Goal: Information Seeking & Learning: Learn about a topic

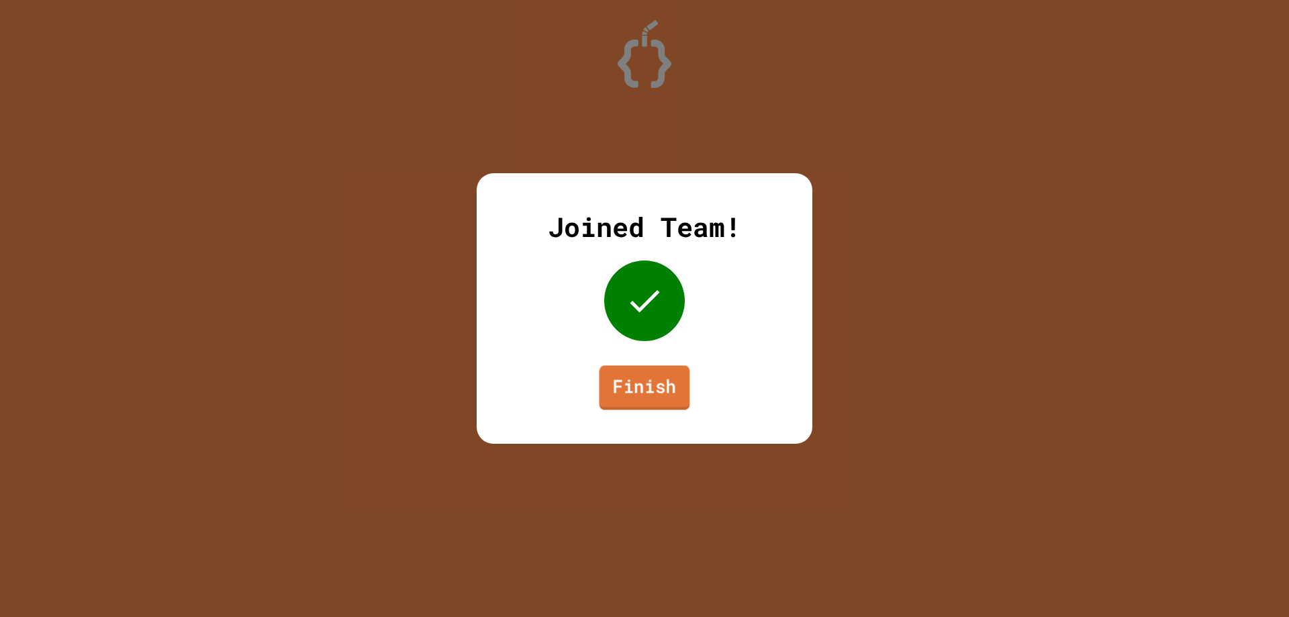
click at [651, 384] on link "Finish" at bounding box center [644, 387] width 91 height 44
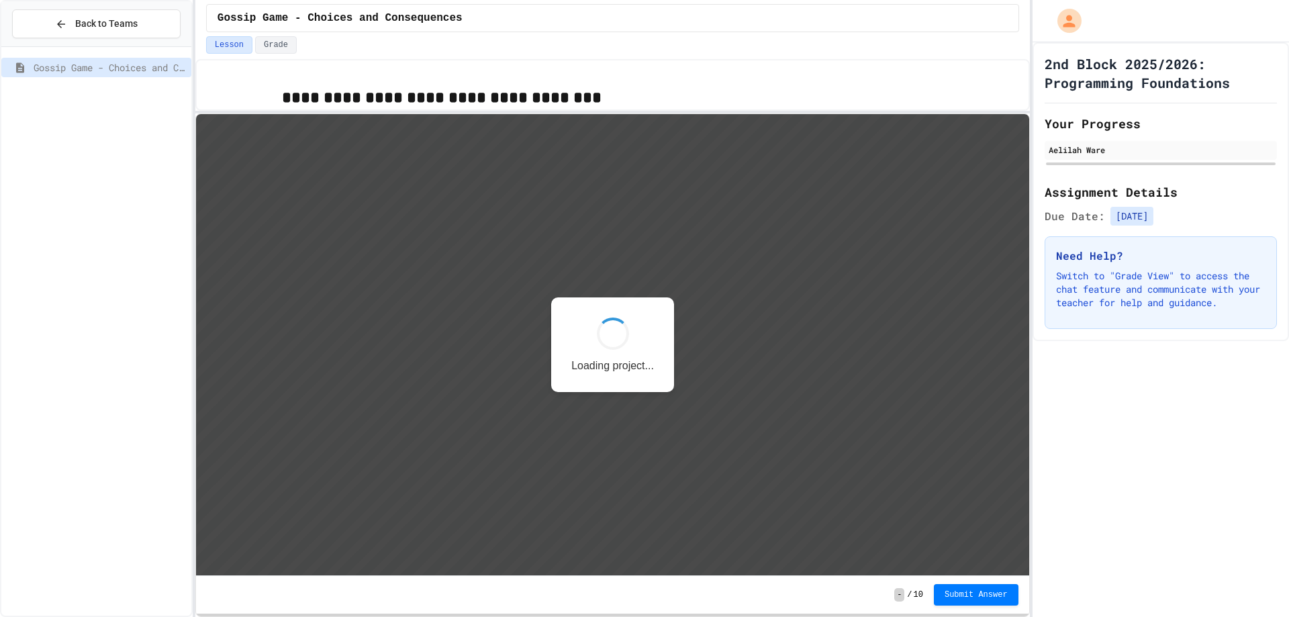
scroll to position [1, 0]
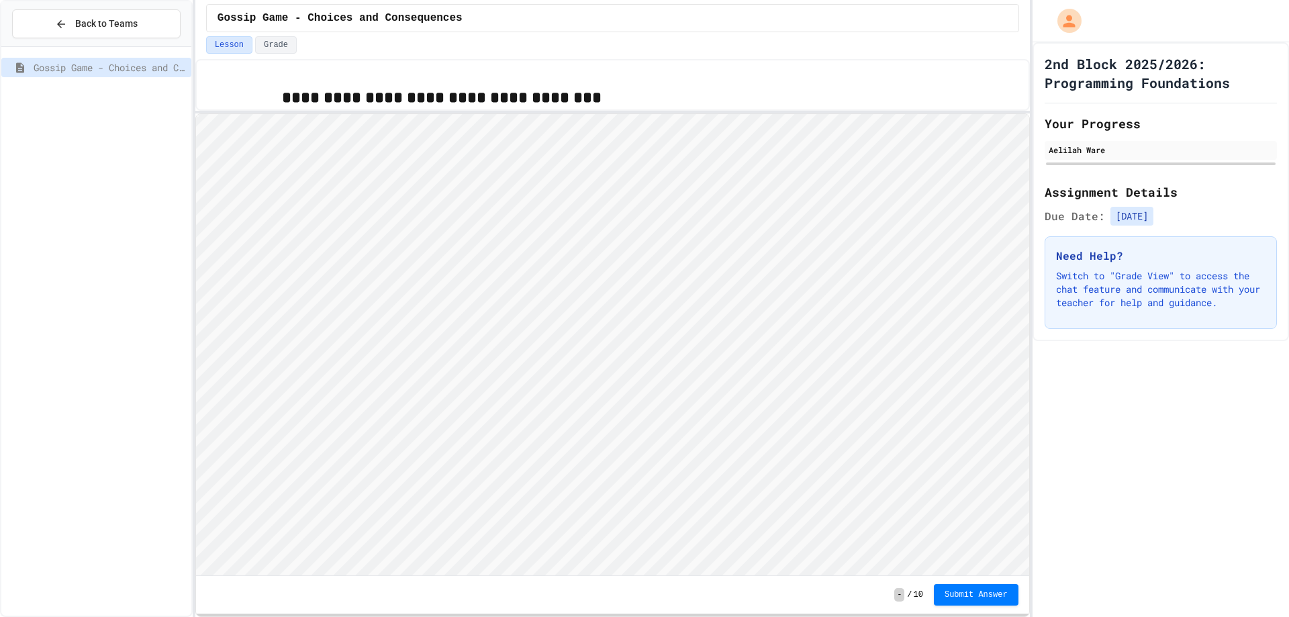
click at [230, 44] on button "Lesson" at bounding box center [229, 44] width 46 height 17
click at [76, 22] on span "Back to Teams" at bounding box center [106, 24] width 62 height 14
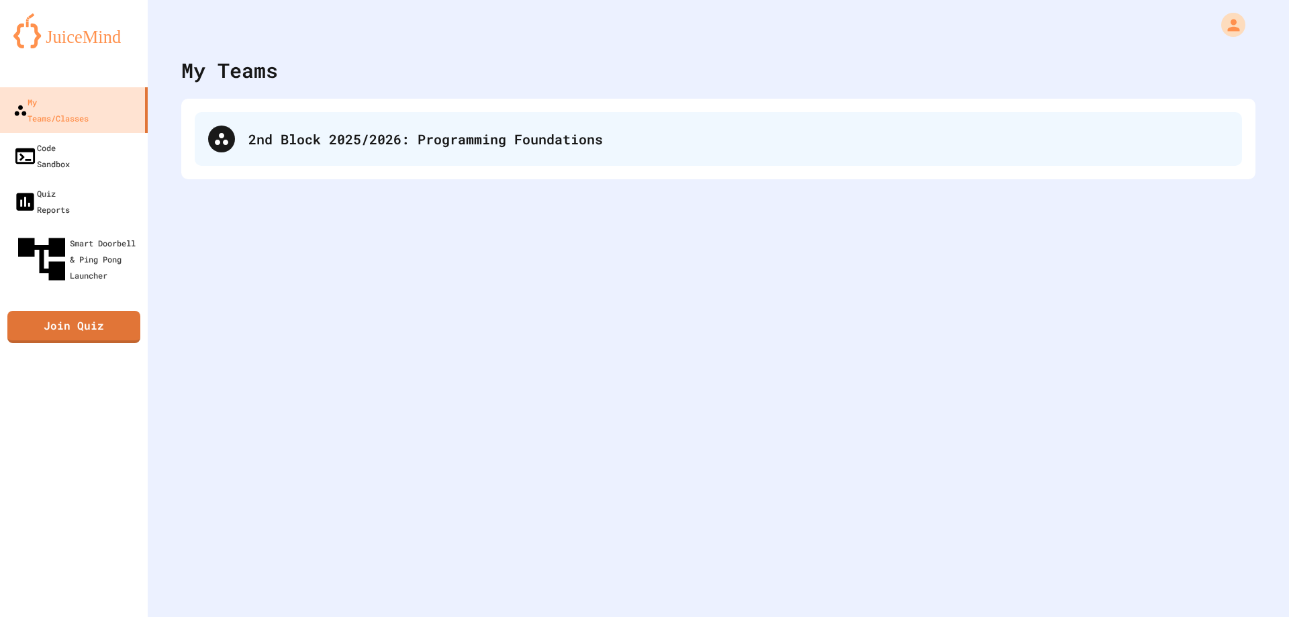
click at [248, 158] on div "2nd Block 2025/2026: Programming Foundations" at bounding box center [718, 139] width 1047 height 54
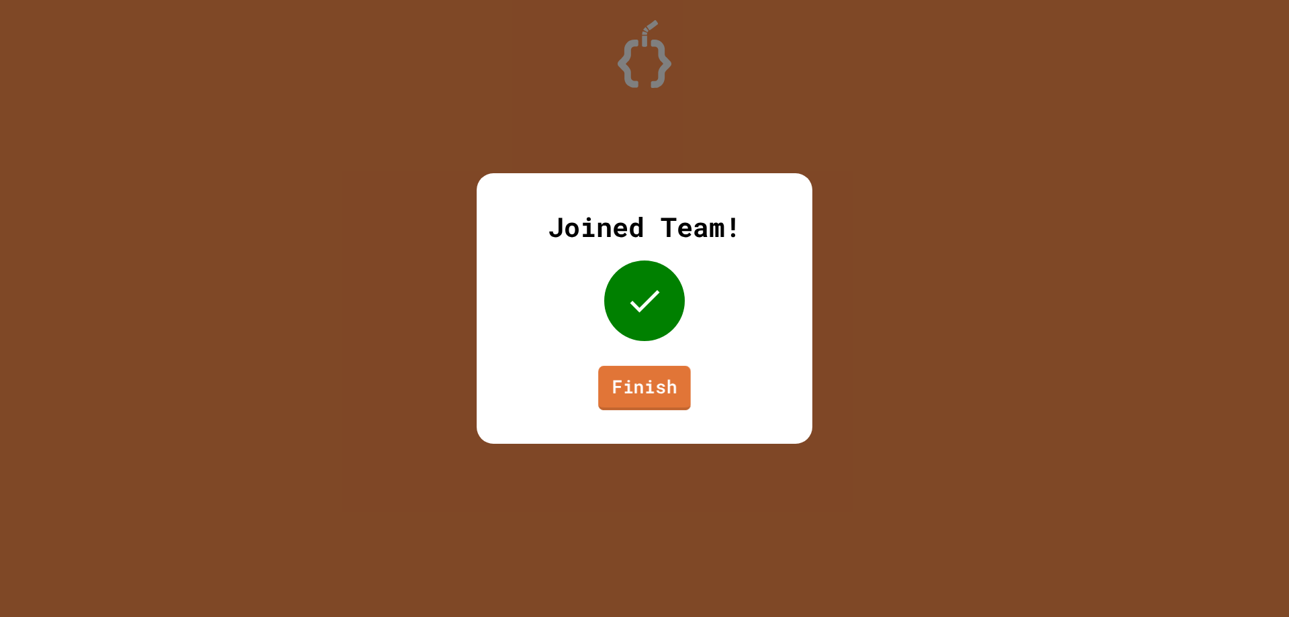
click at [664, 385] on link "Finish" at bounding box center [644, 388] width 93 height 44
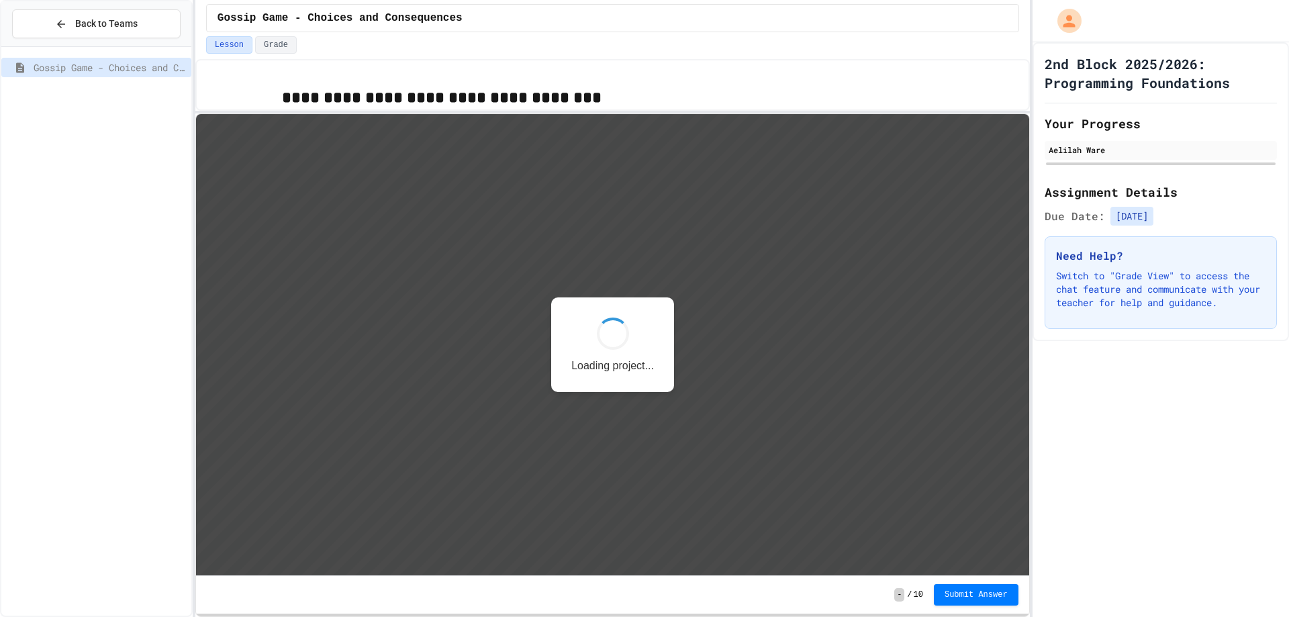
scroll to position [1, 0]
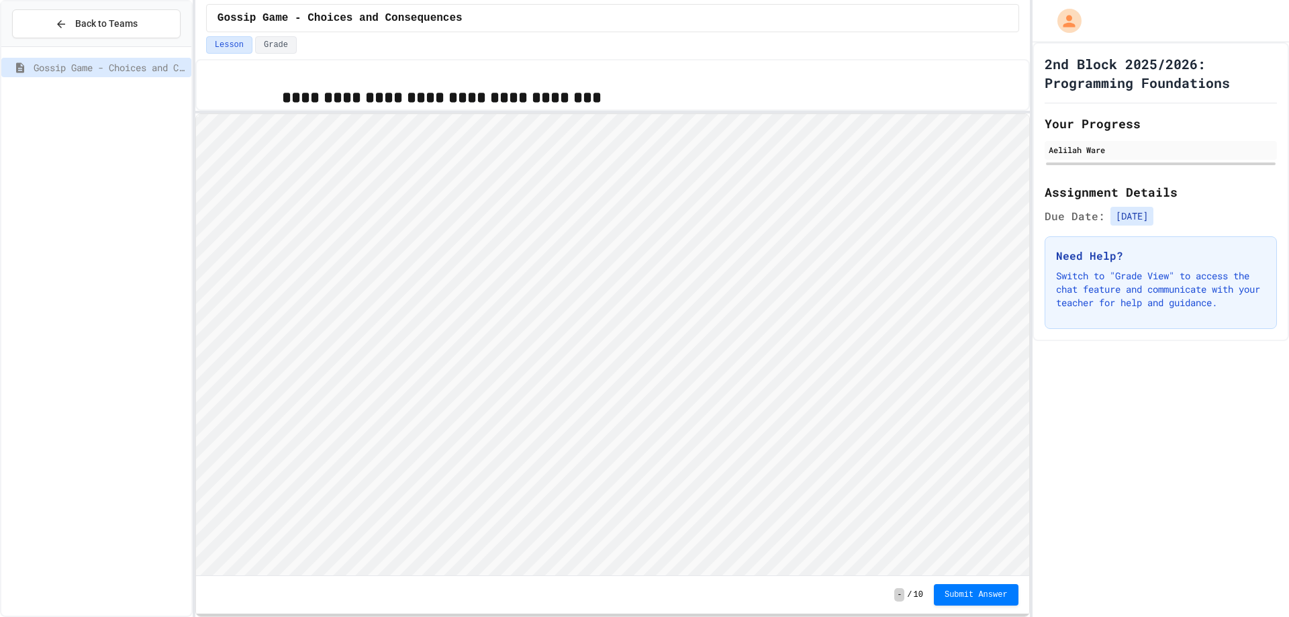
click at [94, 71] on span "Gossip Game - Choices and Consequences" at bounding box center [110, 67] width 152 height 14
click at [252, 43] on div "Lesson Grade" at bounding box center [612, 44] width 813 height 17
click at [258, 43] on button "Grade" at bounding box center [276, 44] width 42 height 17
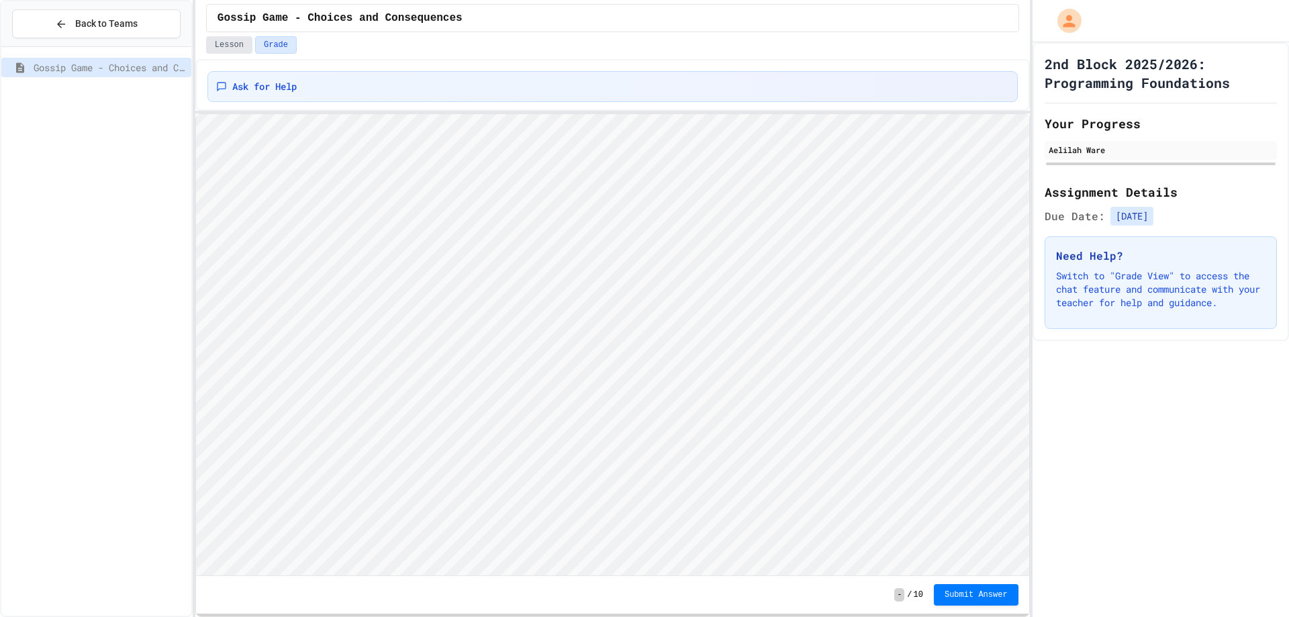
click at [226, 49] on button "Lesson" at bounding box center [229, 44] width 46 height 17
